Goal: Transaction & Acquisition: Subscribe to service/newsletter

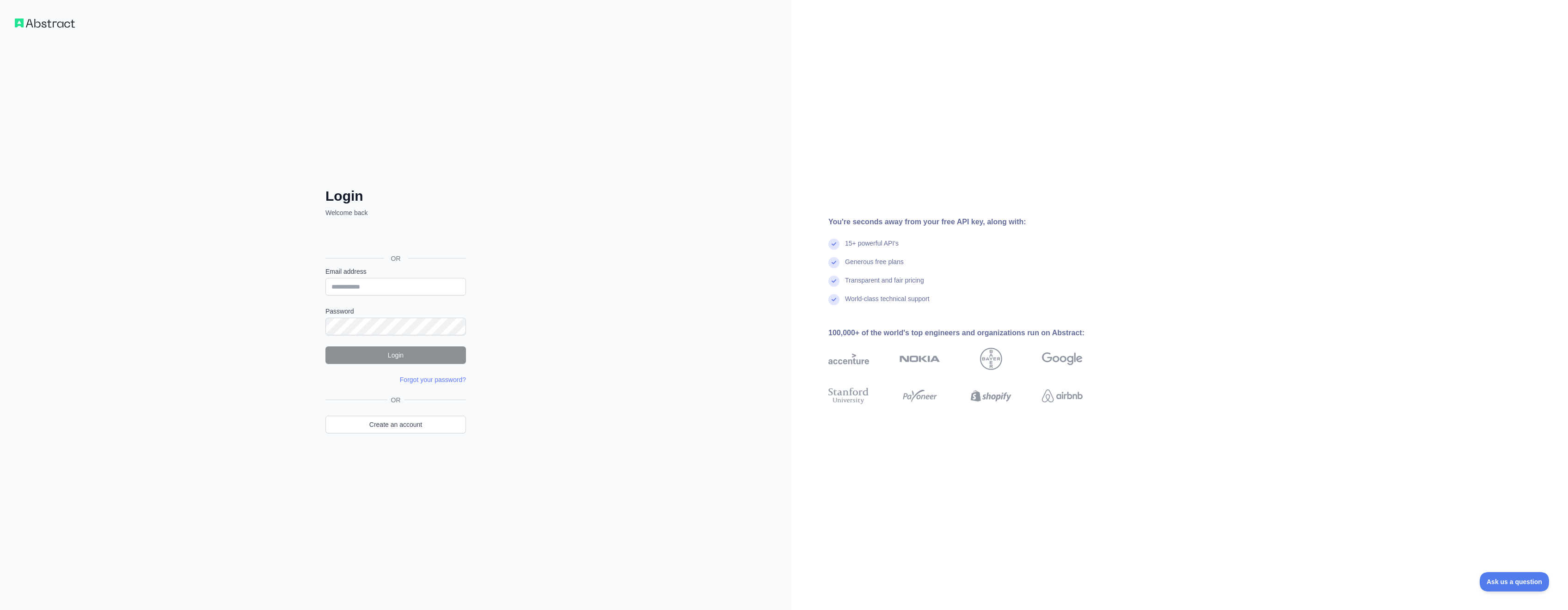
type input "**********"
click at [396, 358] on button "Login" at bounding box center [395, 355] width 141 height 18
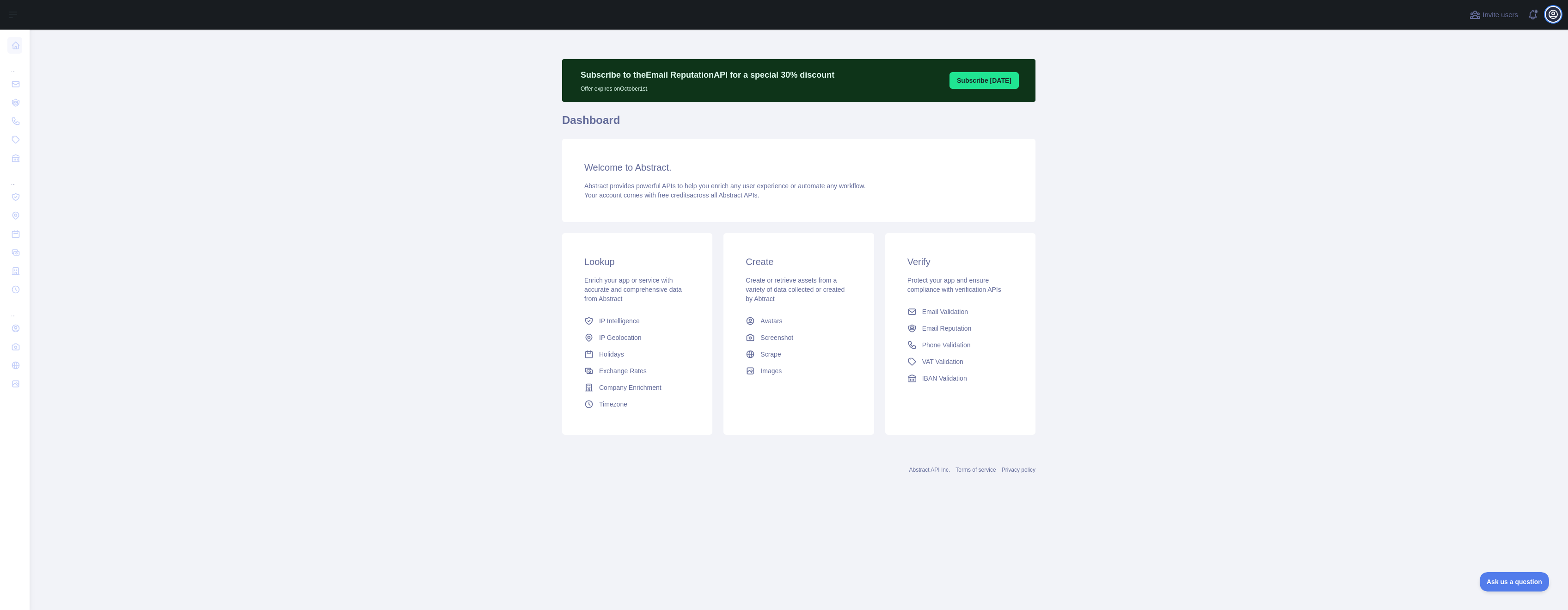
click at [1556, 10] on icon "button" at bounding box center [1553, 14] width 11 height 11
click at [1509, 70] on link "Account settings" at bounding box center [1508, 67] width 104 height 16
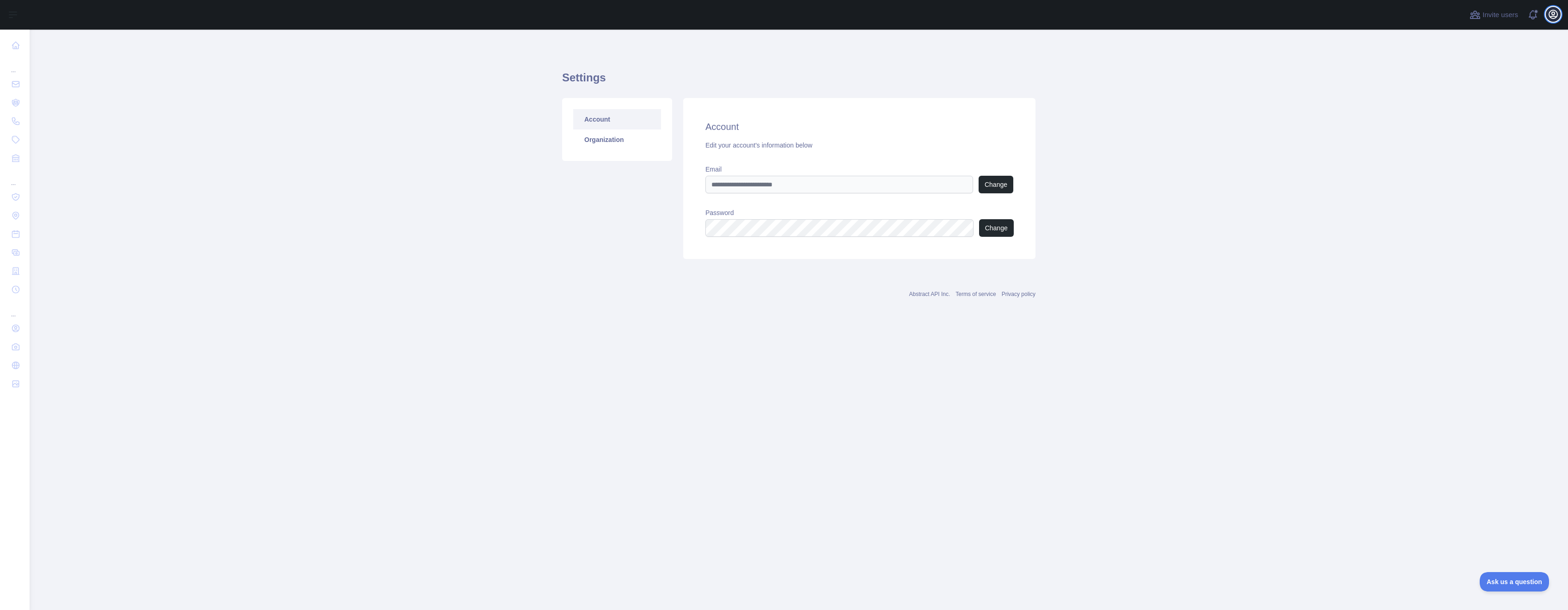
click at [1550, 12] on icon "button" at bounding box center [1553, 14] width 11 height 11
click at [1505, 97] on button "Billing" at bounding box center [1508, 100] width 104 height 16
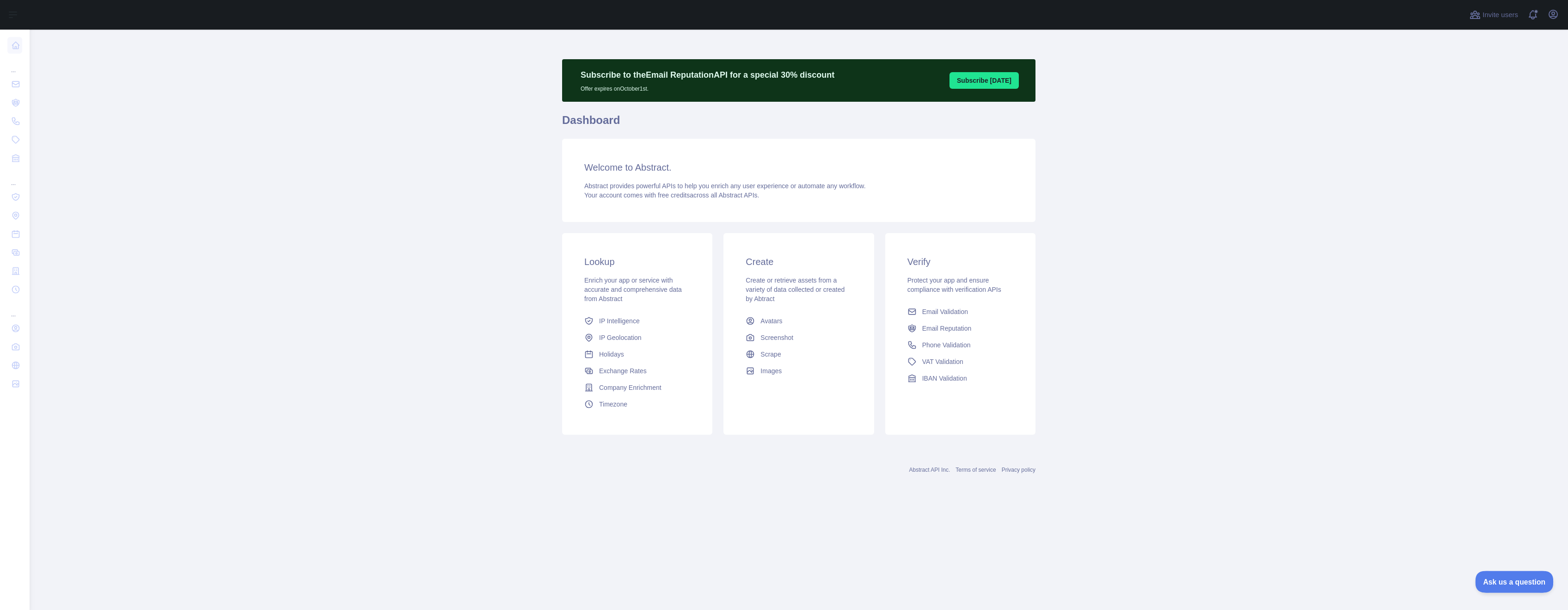
click at [1508, 578] on span "Ask us a question" at bounding box center [1510, 580] width 69 height 6
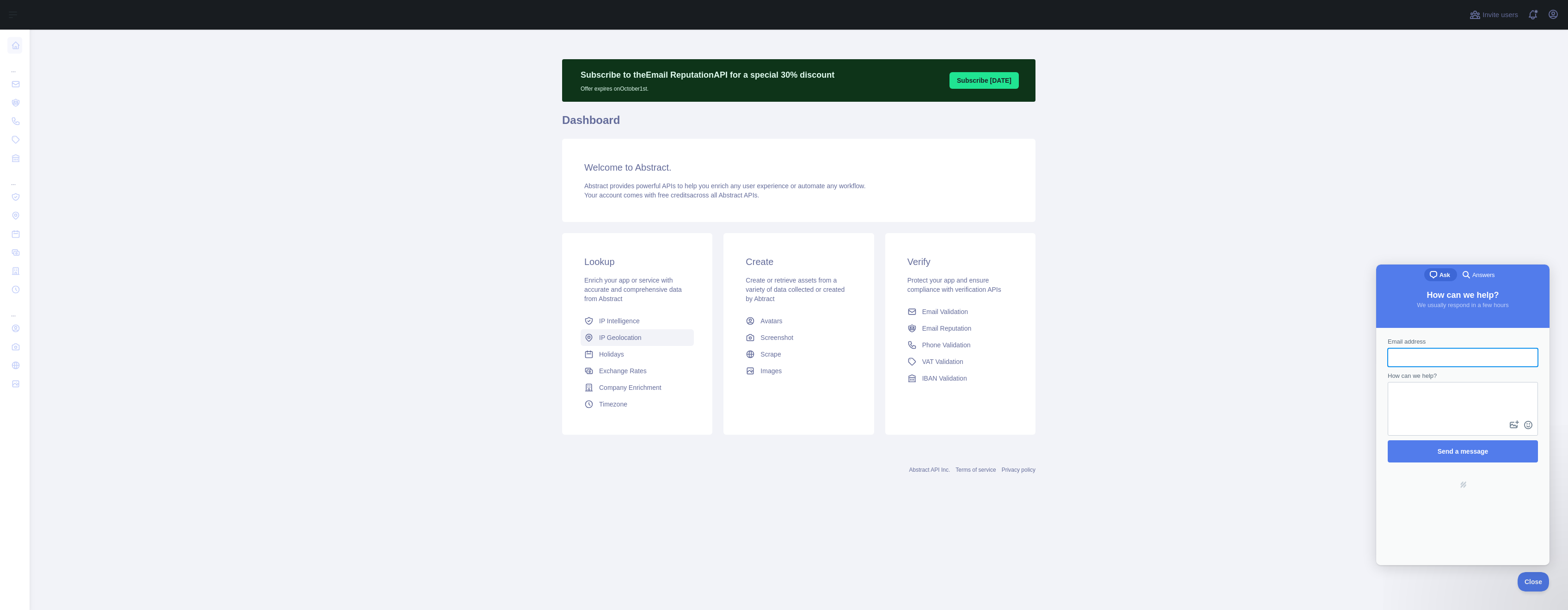
click at [640, 338] on span "IP Geolocation" at bounding box center [620, 337] width 43 height 9
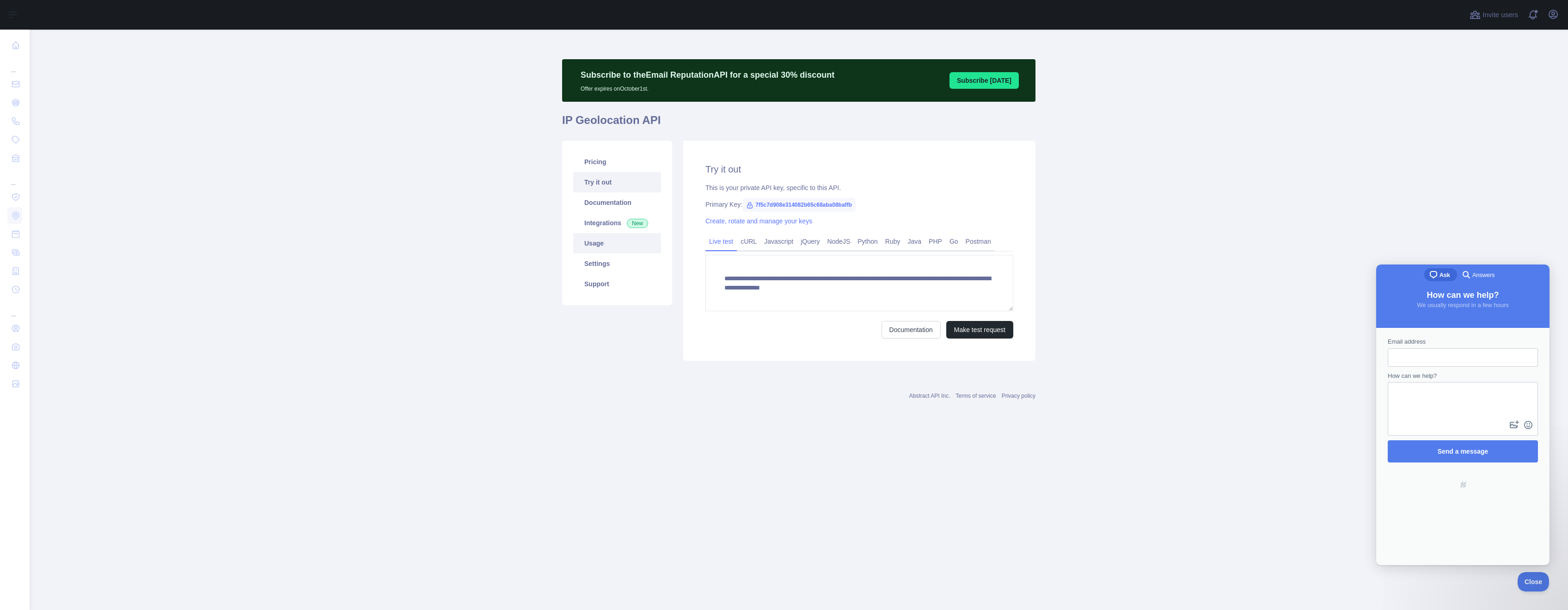
click at [598, 247] on link "Usage" at bounding box center [617, 244] width 88 height 21
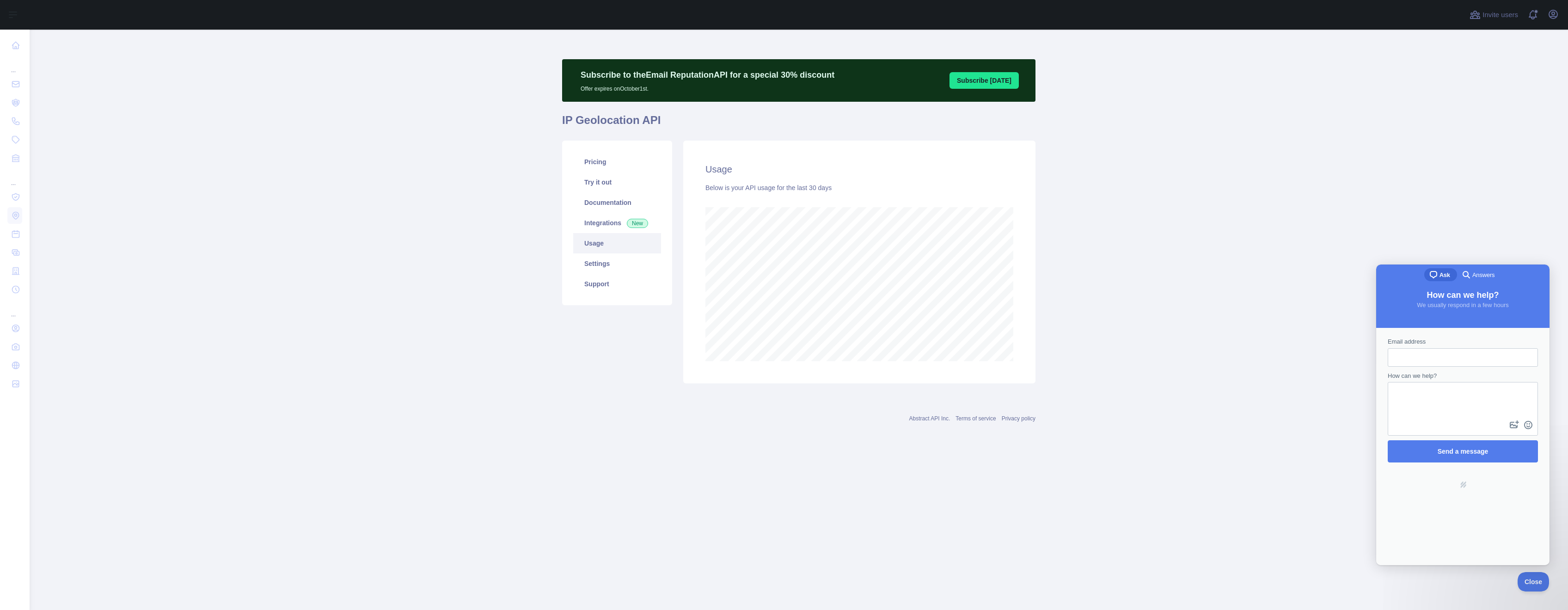
scroll to position [580, 1538]
click at [598, 267] on link "Settings" at bounding box center [617, 263] width 88 height 21
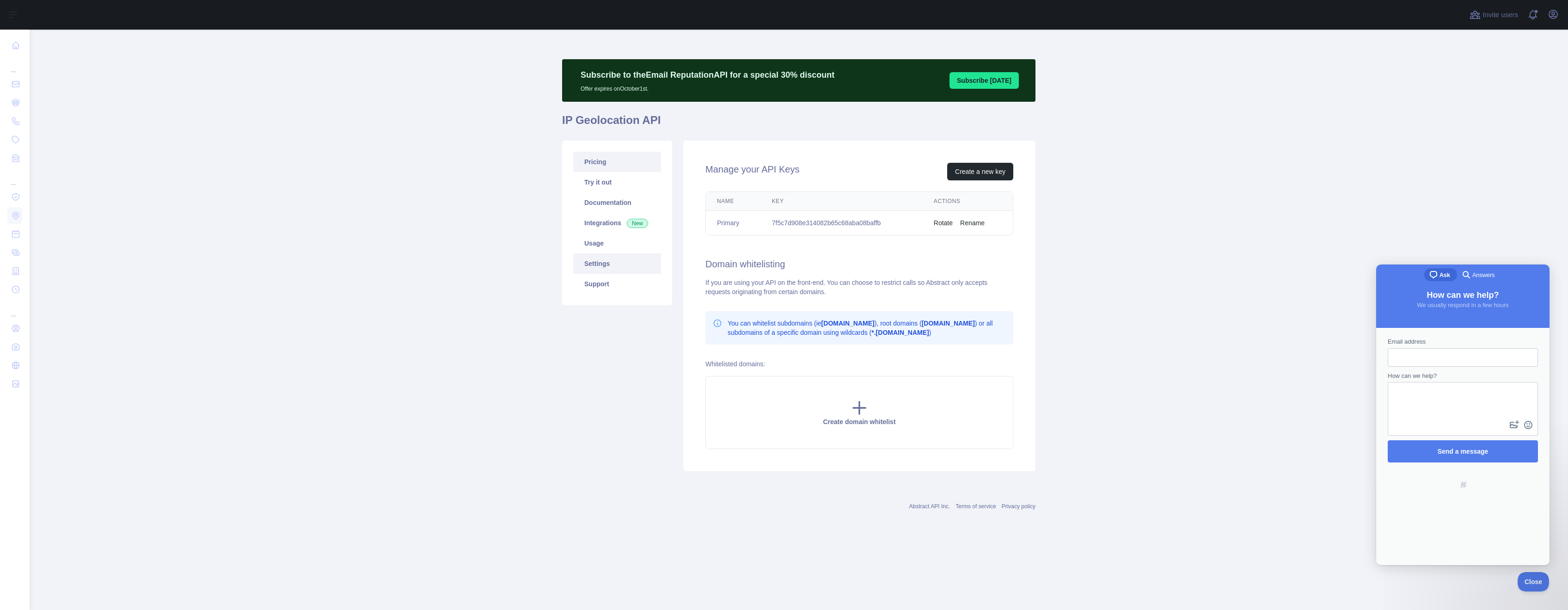
click at [601, 165] on link "Pricing" at bounding box center [617, 162] width 88 height 21
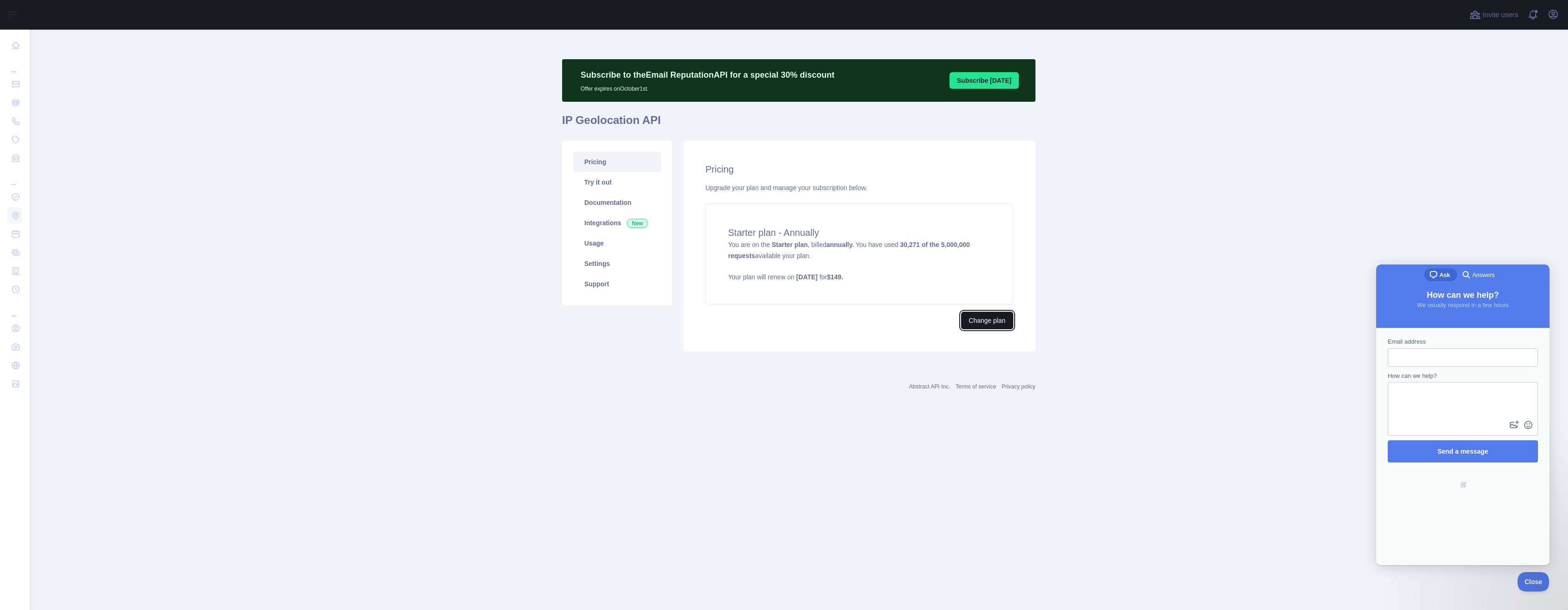
click at [999, 321] on button "Change plan" at bounding box center [987, 320] width 52 height 18
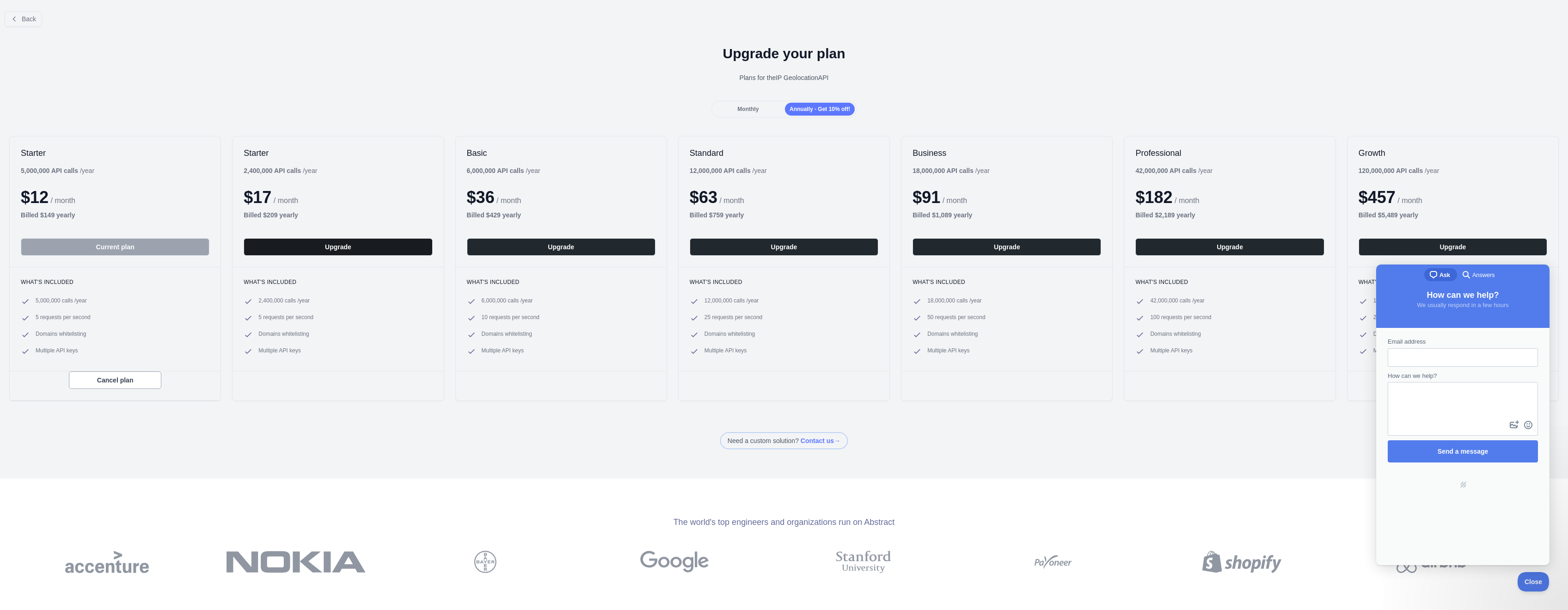
click at [349, 250] on button "Upgrade" at bounding box center [338, 247] width 189 height 18
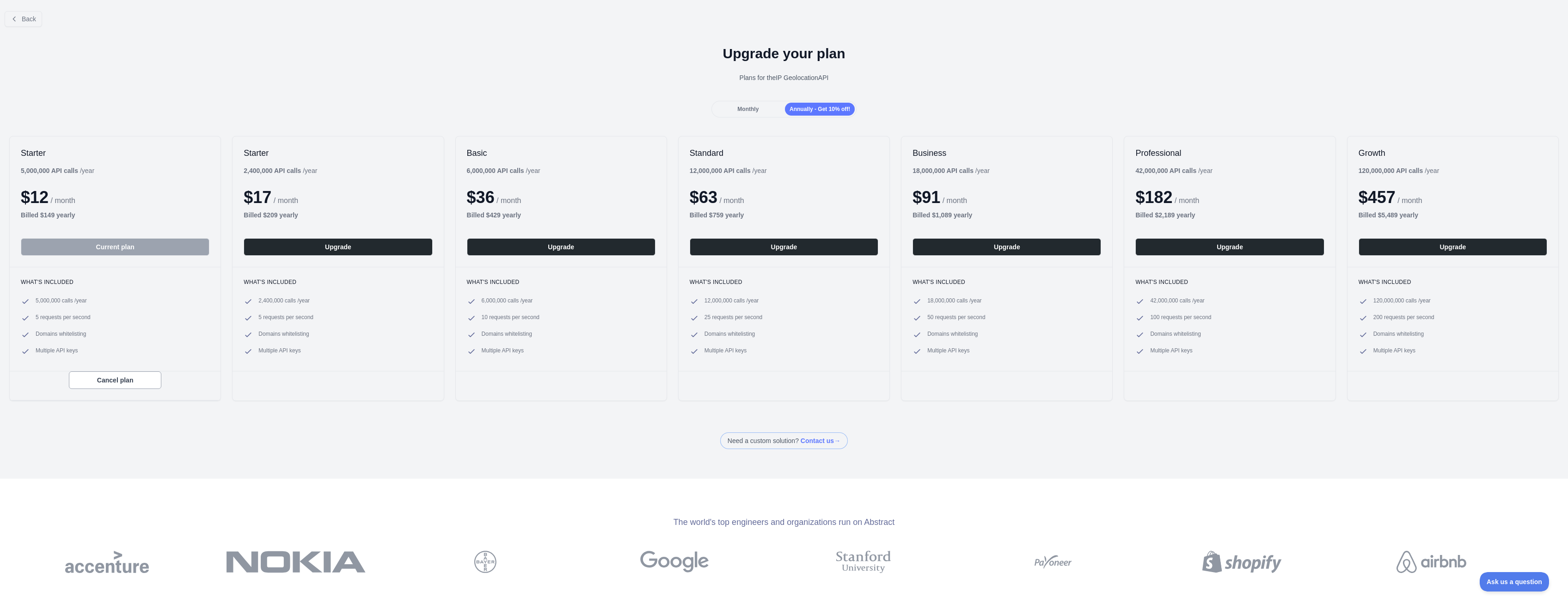
click at [751, 111] on span "Monthly" at bounding box center [747, 108] width 21 height 6
click at [738, 114] on div "Monthly" at bounding box center [748, 109] width 70 height 13
